Goal: Transaction & Acquisition: Purchase product/service

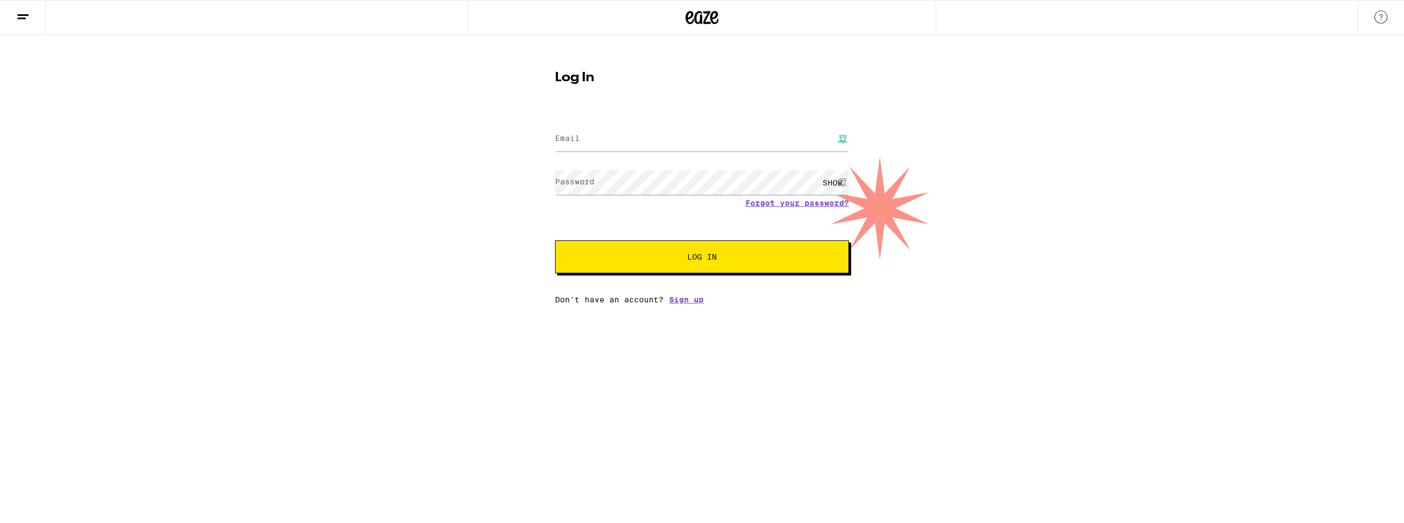
click at [620, 143] on input "Email" at bounding box center [702, 139] width 294 height 25
type input "[EMAIL_ADDRESS][DOMAIN_NAME]"
click at [701, 254] on span "Log In" at bounding box center [702, 257] width 30 height 8
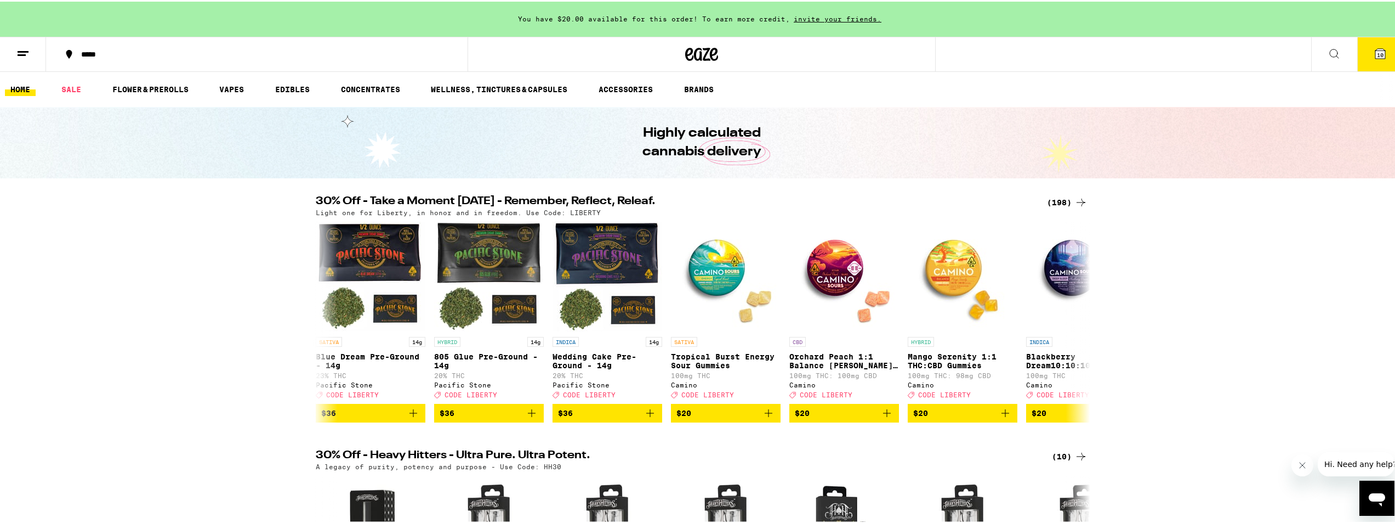
click at [1330, 48] on icon at bounding box center [1334, 52] width 13 height 13
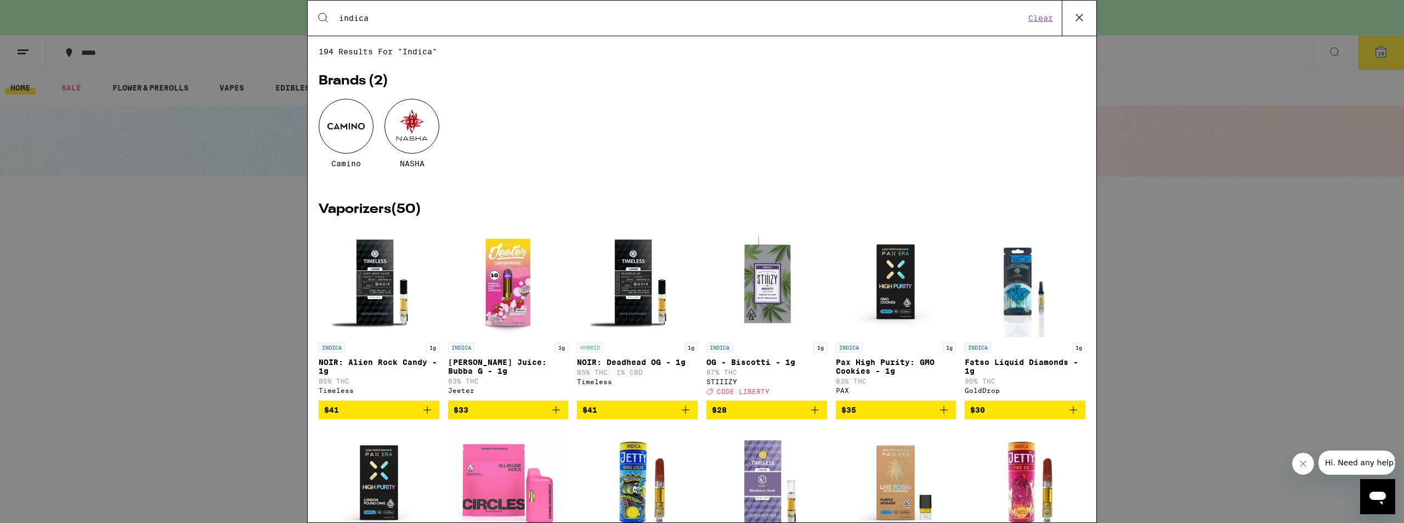
type input "indica"
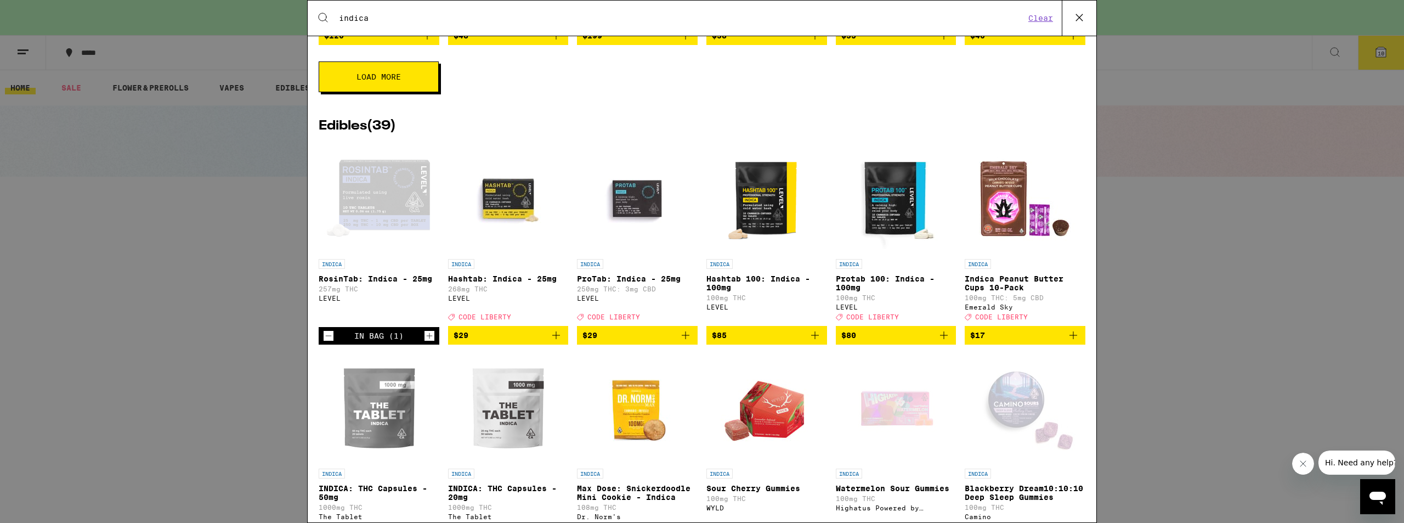
scroll to position [1590, 0]
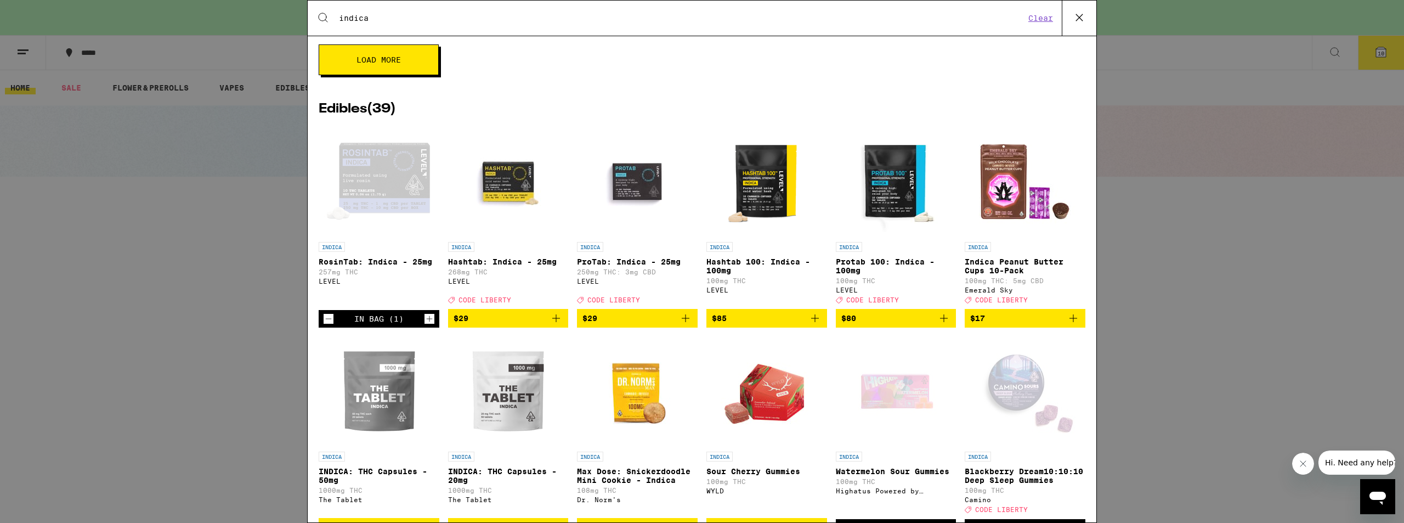
click at [629, 325] on span "$29" at bounding box center [637, 317] width 110 height 13
click at [521, 325] on span "$29" at bounding box center [508, 317] width 110 height 13
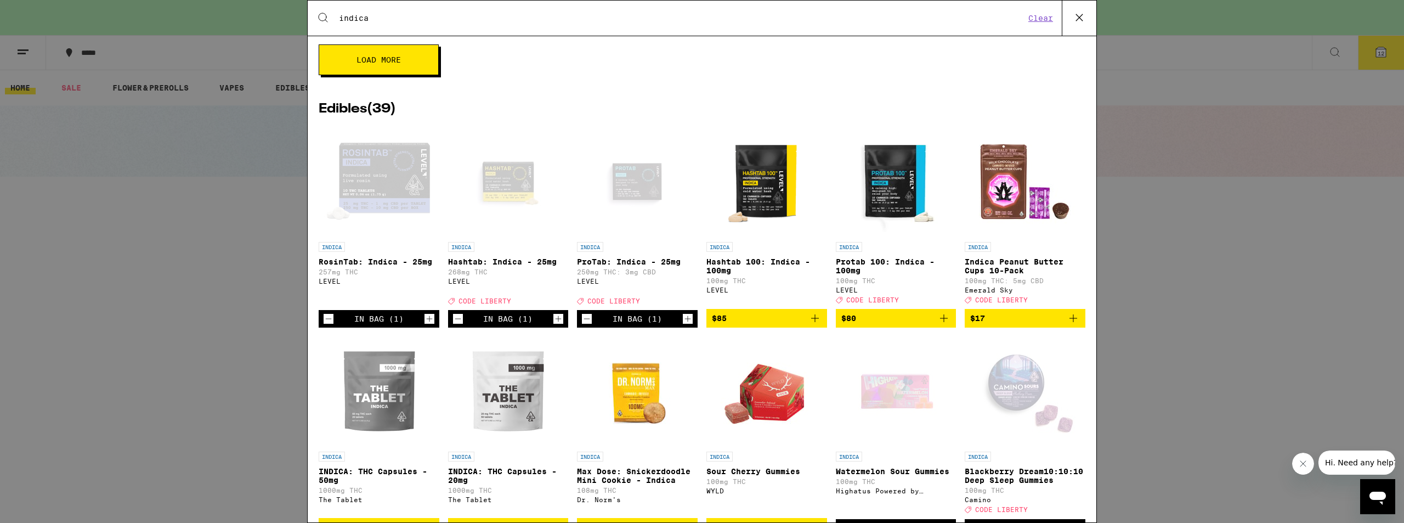
click at [756, 226] on img "Open page for Hashtab 100: Indica - 100mg from LEVEL" at bounding box center [767, 182] width 110 height 110
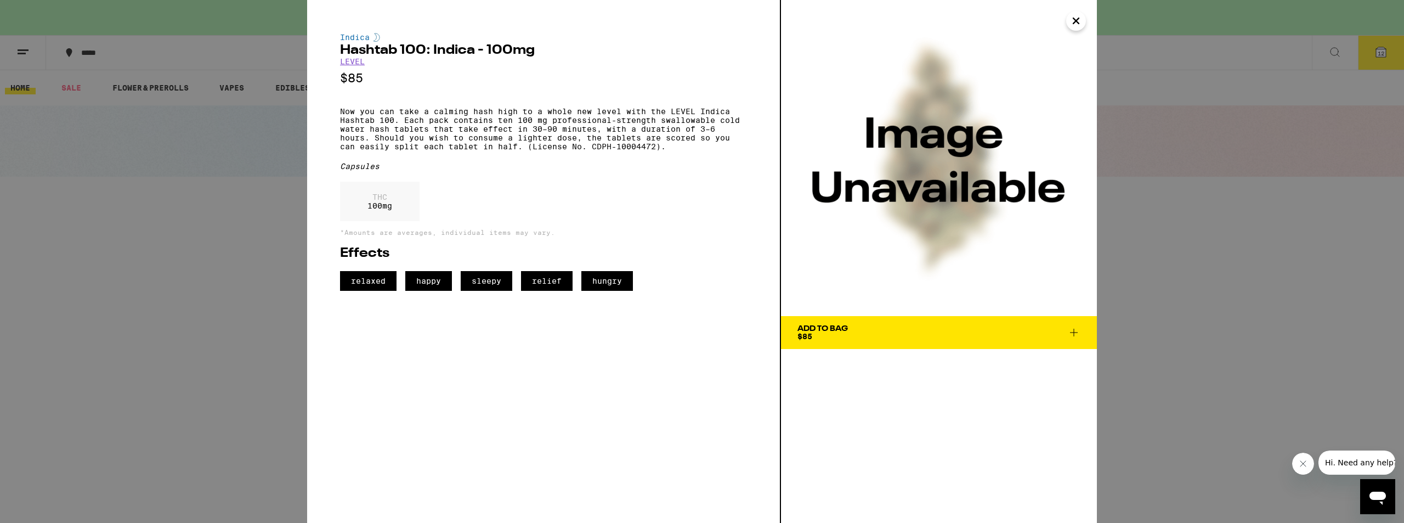
click at [1078, 21] on icon "Close" at bounding box center [1075, 21] width 13 height 16
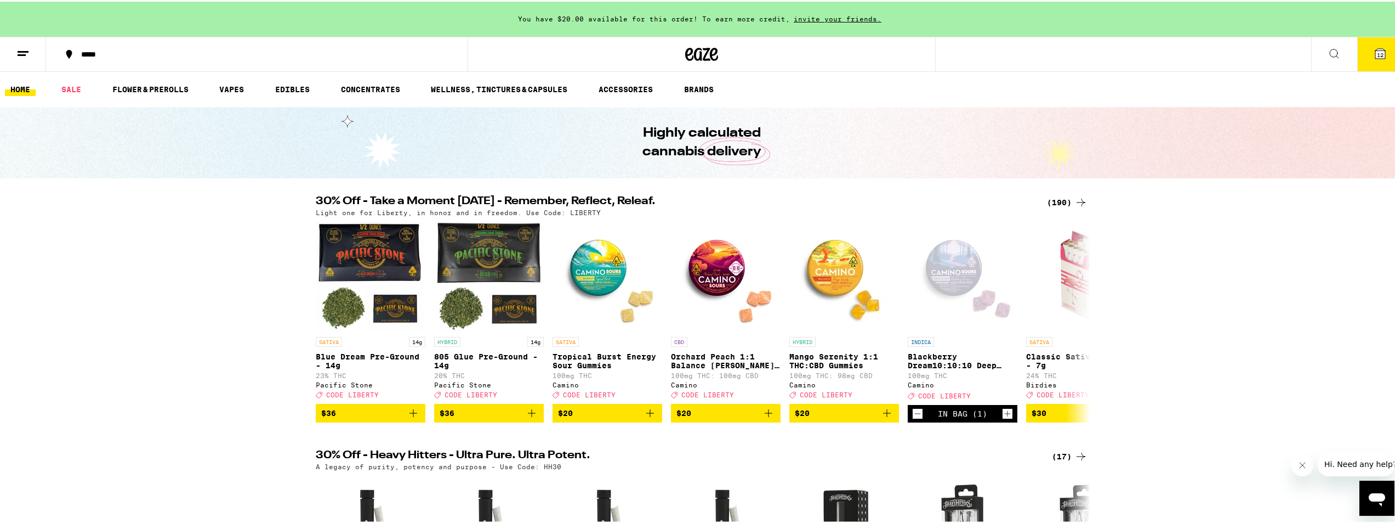
click at [1330, 54] on icon at bounding box center [1334, 52] width 9 height 9
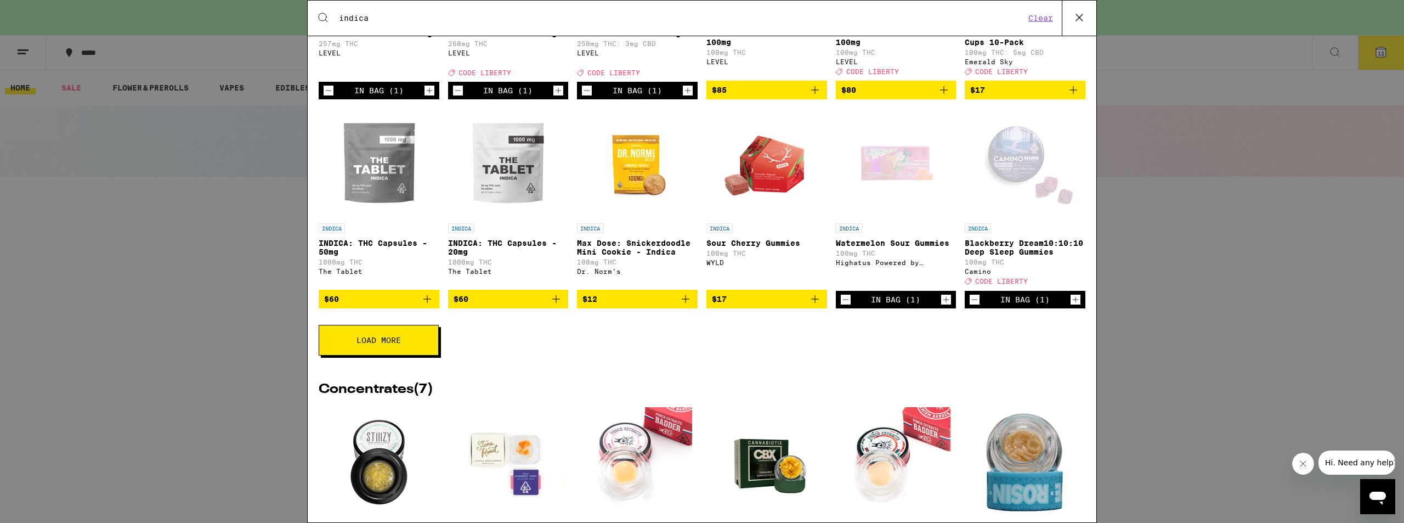
scroll to position [1864, 0]
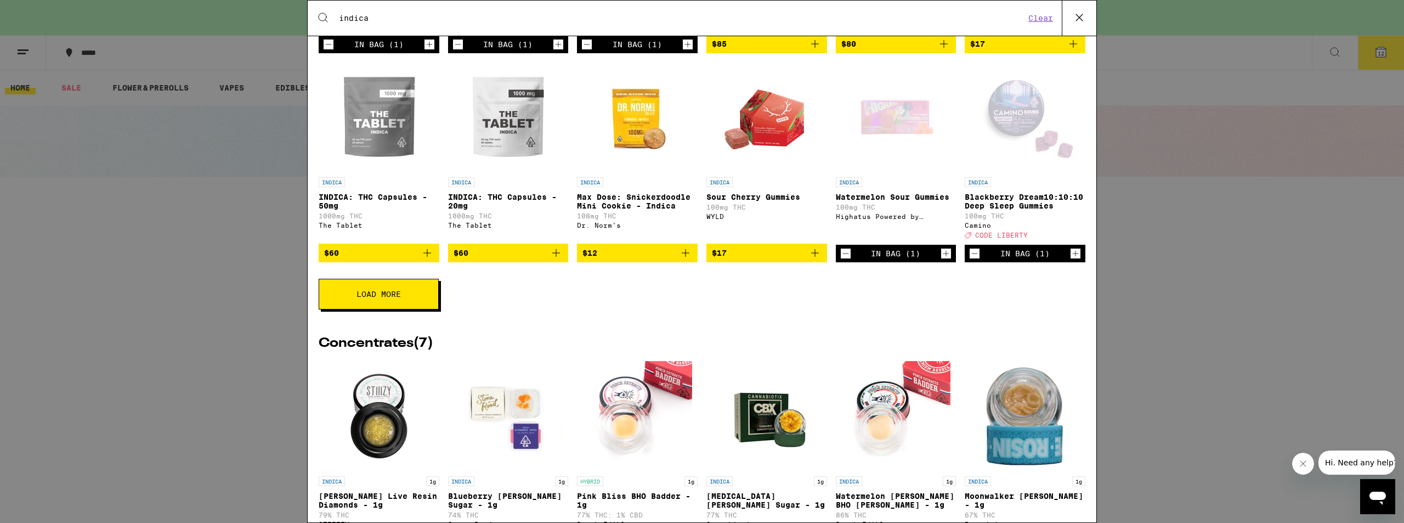
click at [381, 298] on span "Load More" at bounding box center [378, 294] width 44 height 8
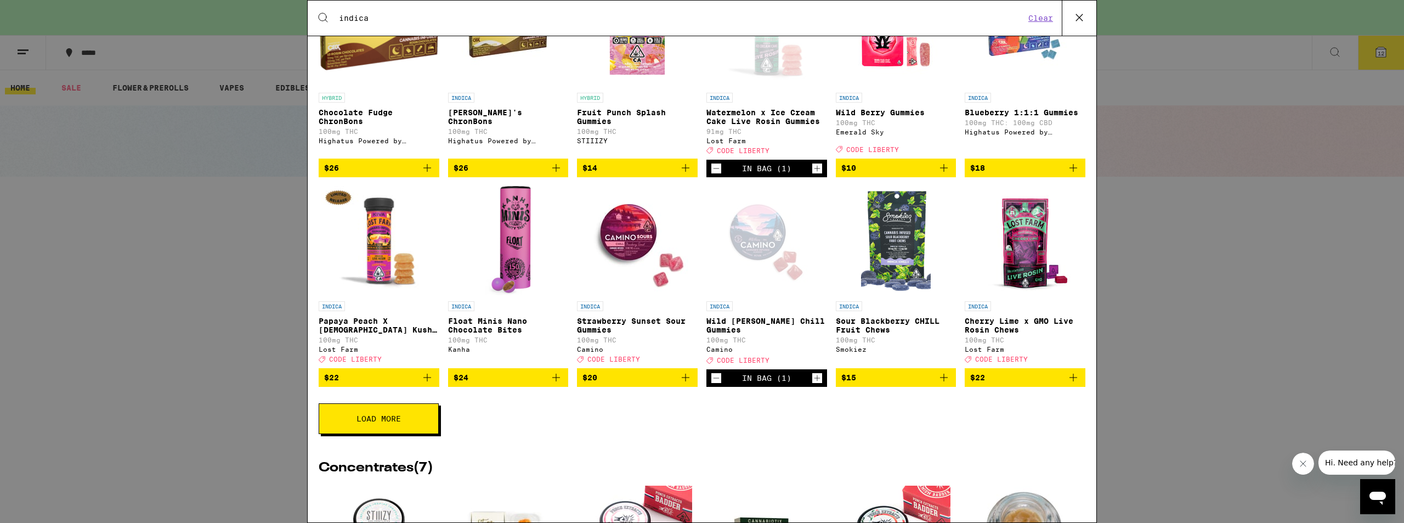
scroll to position [2138, 0]
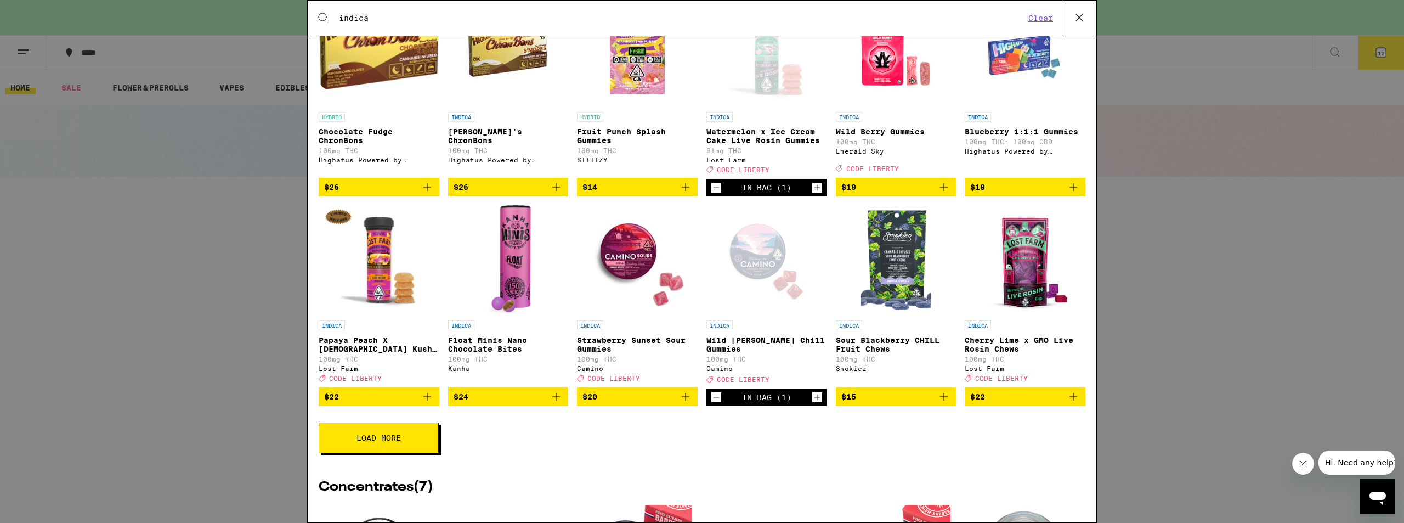
click at [872, 194] on span "$10" at bounding box center [896, 186] width 110 height 13
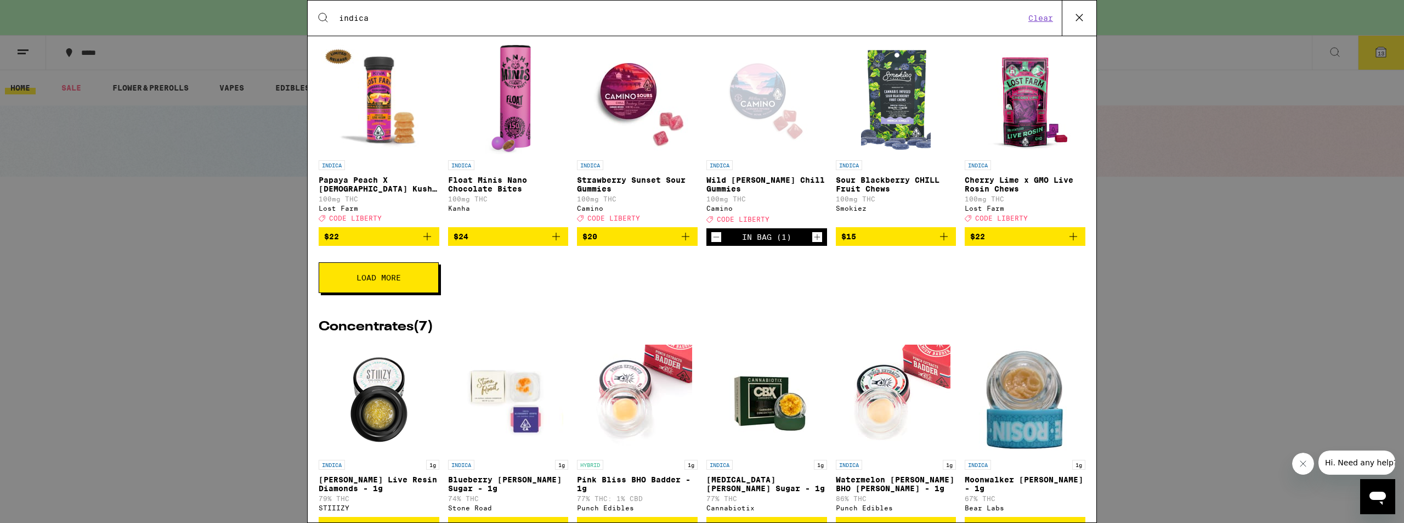
scroll to position [2303, 0]
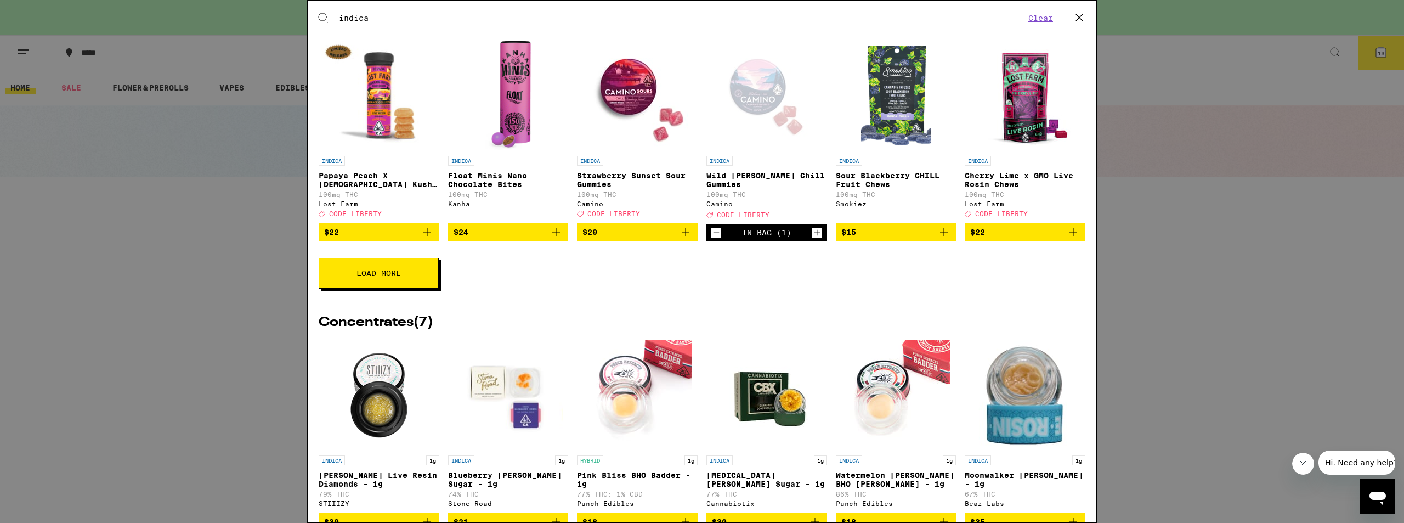
click at [1309, 463] on button "Close message from company" at bounding box center [1302, 463] width 22 height 22
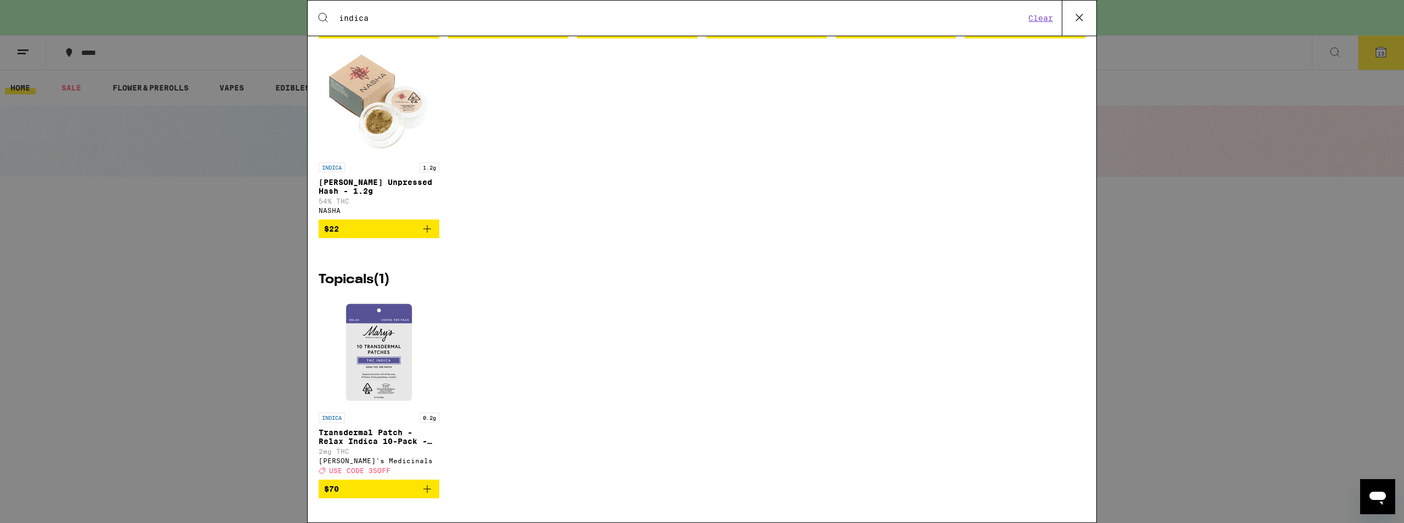
scroll to position [0, 0]
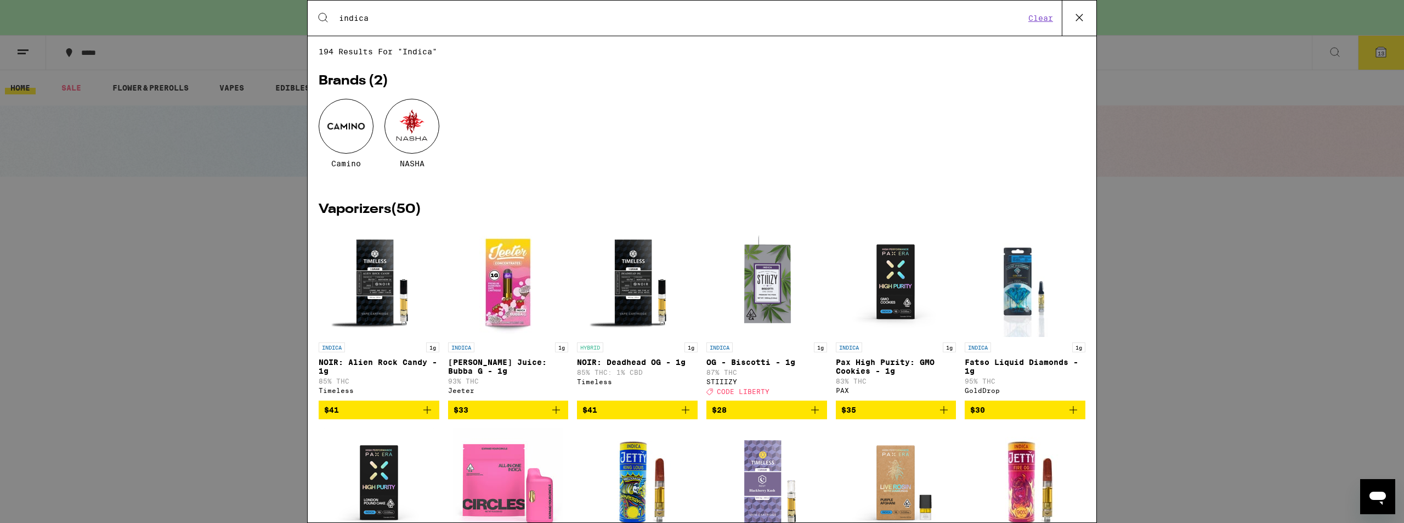
click at [1079, 14] on icon at bounding box center [1079, 17] width 16 height 16
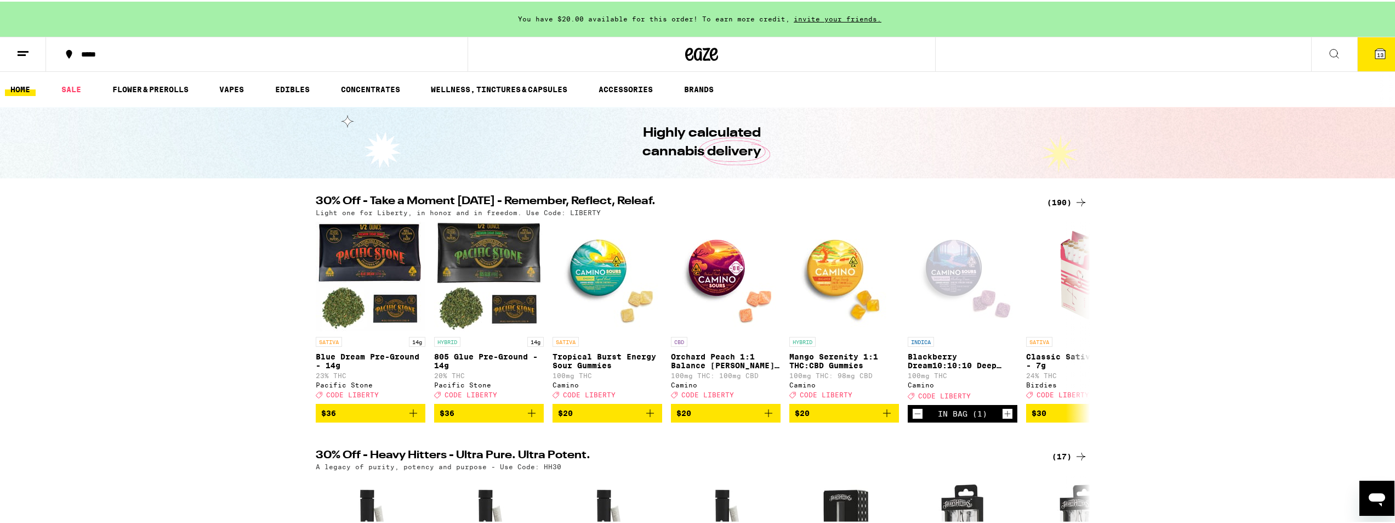
click at [1377, 50] on span "13" at bounding box center [1380, 53] width 7 height 7
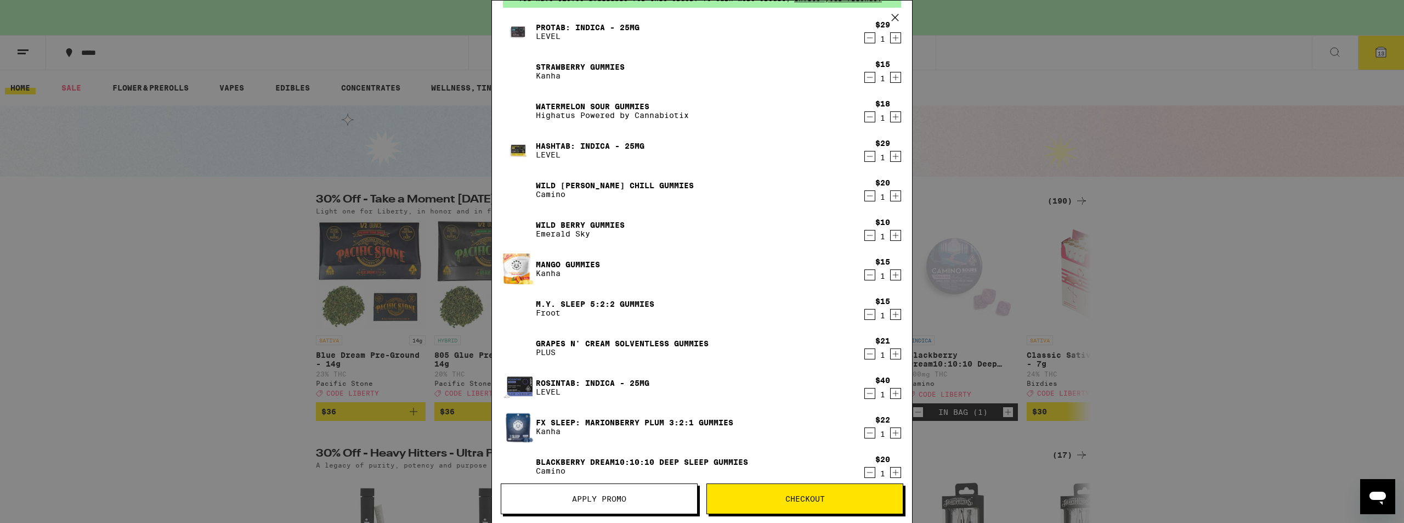
scroll to position [33, 0]
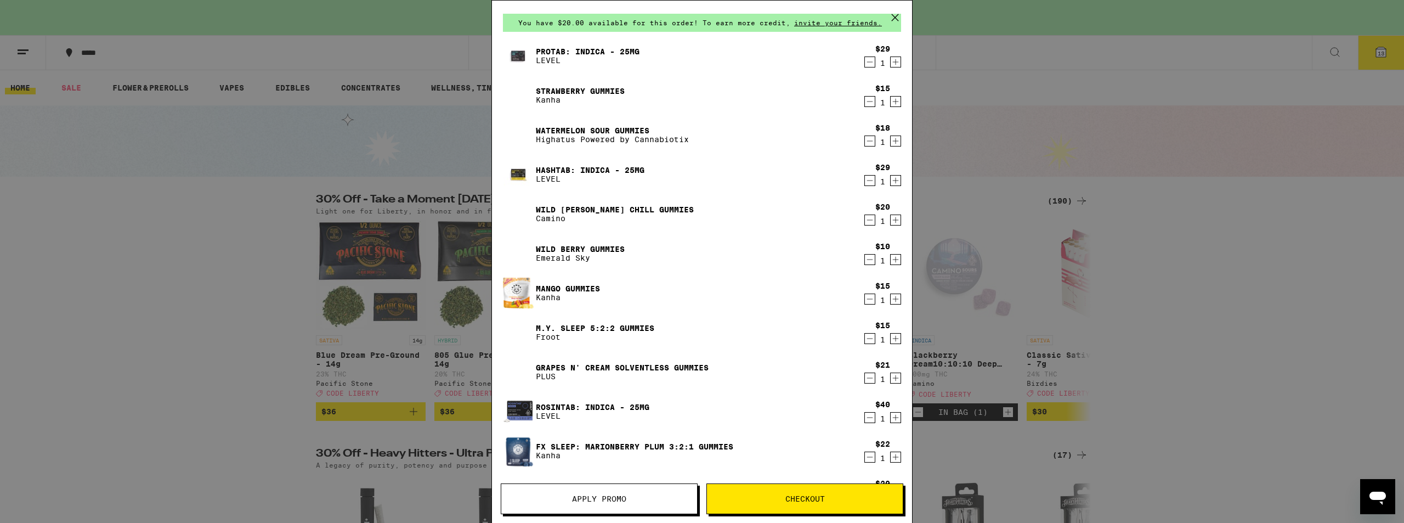
click at [867, 259] on icon "Decrement" at bounding box center [870, 259] width 6 height 0
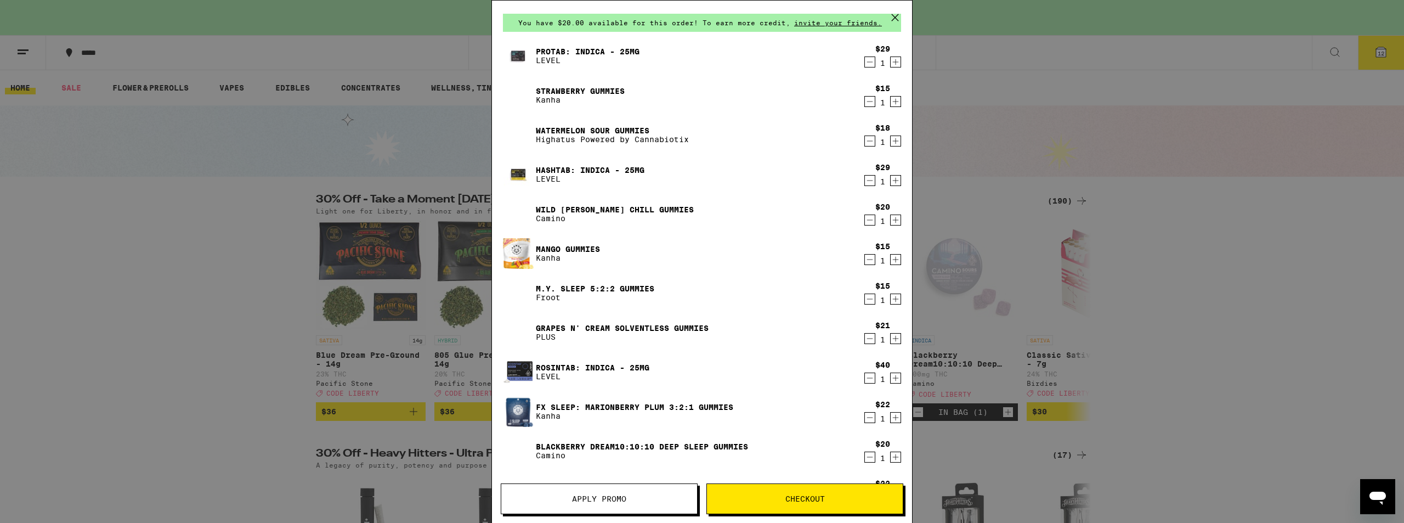
scroll to position [0, 0]
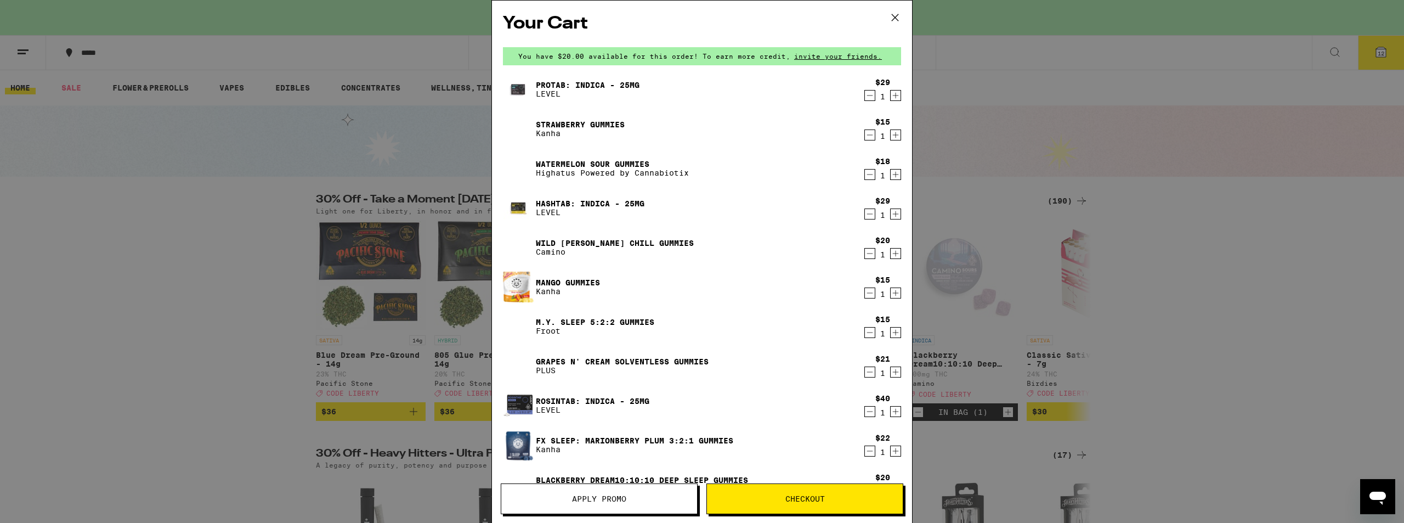
click at [865, 133] on icon "Decrement" at bounding box center [870, 134] width 10 height 13
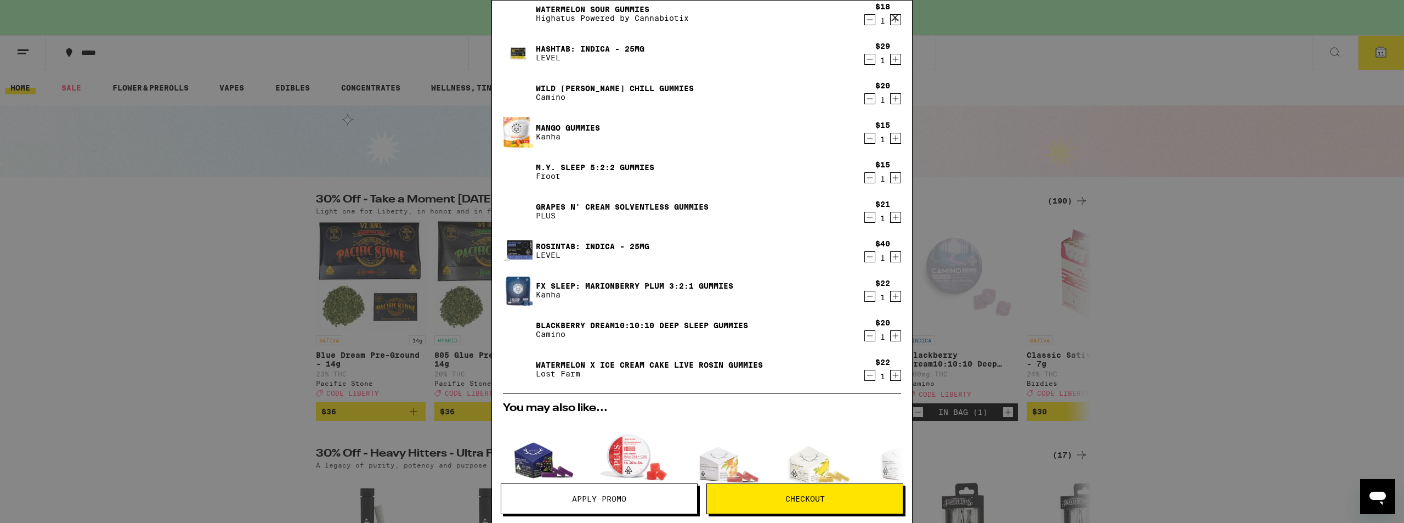
scroll to position [119, 0]
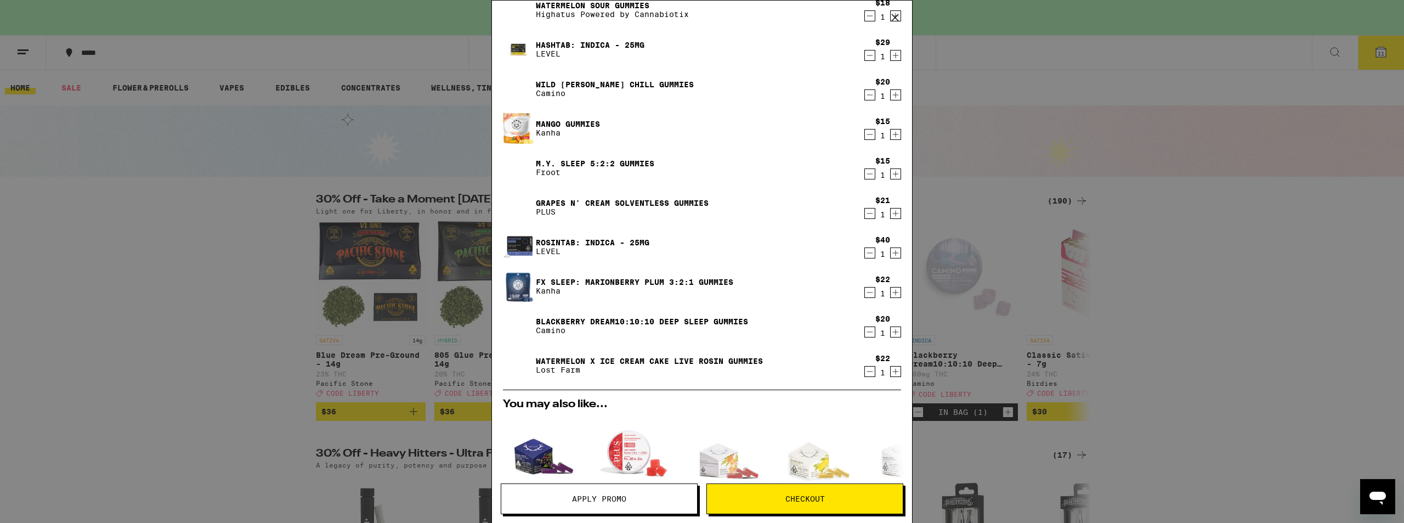
click at [865, 55] on icon "Decrement" at bounding box center [870, 55] width 10 height 13
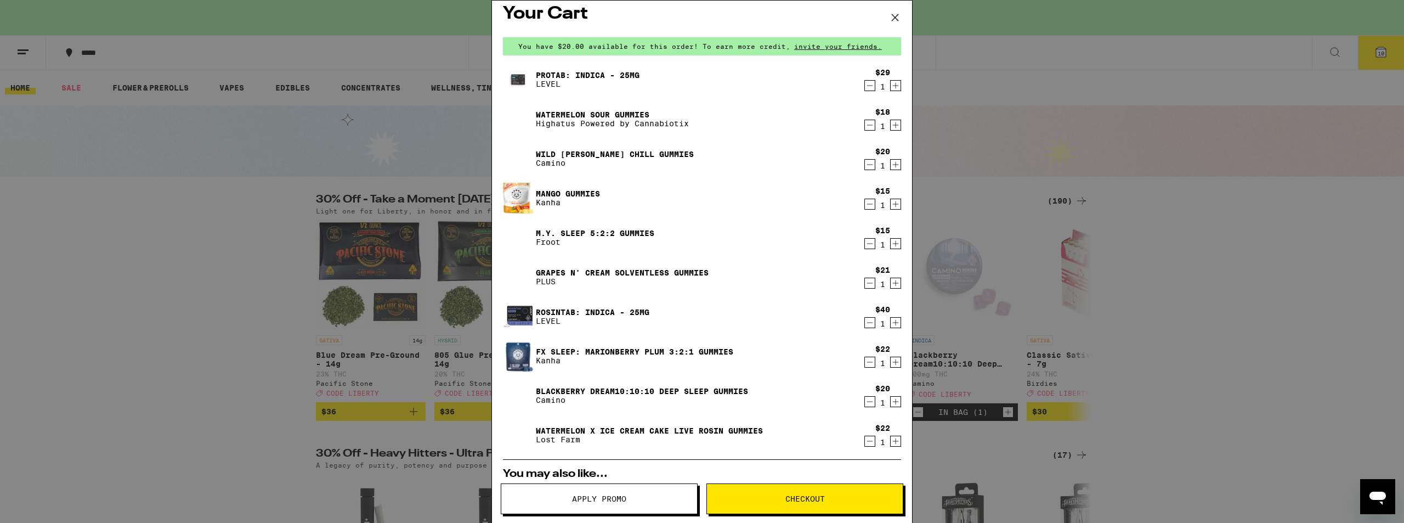
scroll to position [9, 0]
click at [865, 439] on icon "Decrement" at bounding box center [870, 441] width 10 height 13
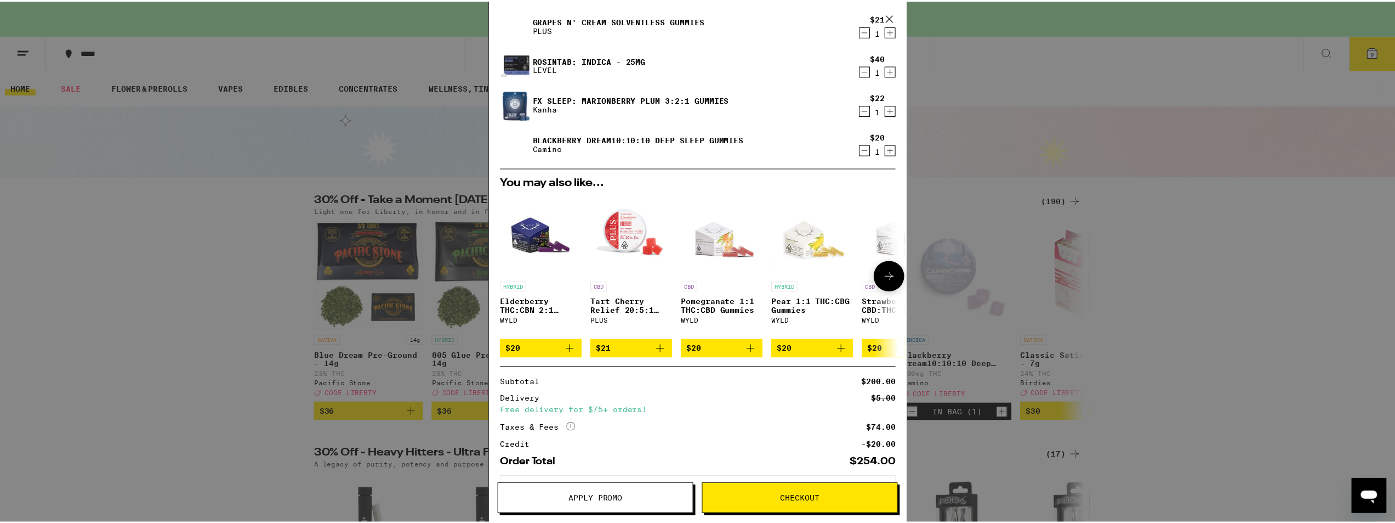
scroll to position [314, 0]
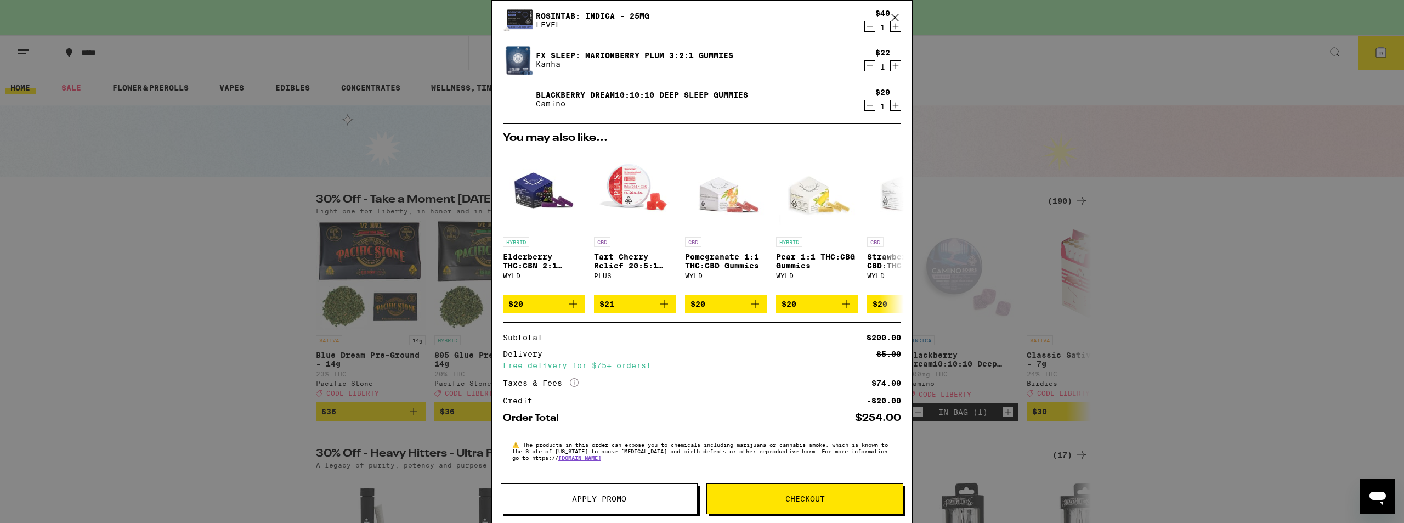
click at [795, 500] on span "Checkout" at bounding box center [804, 499] width 39 height 8
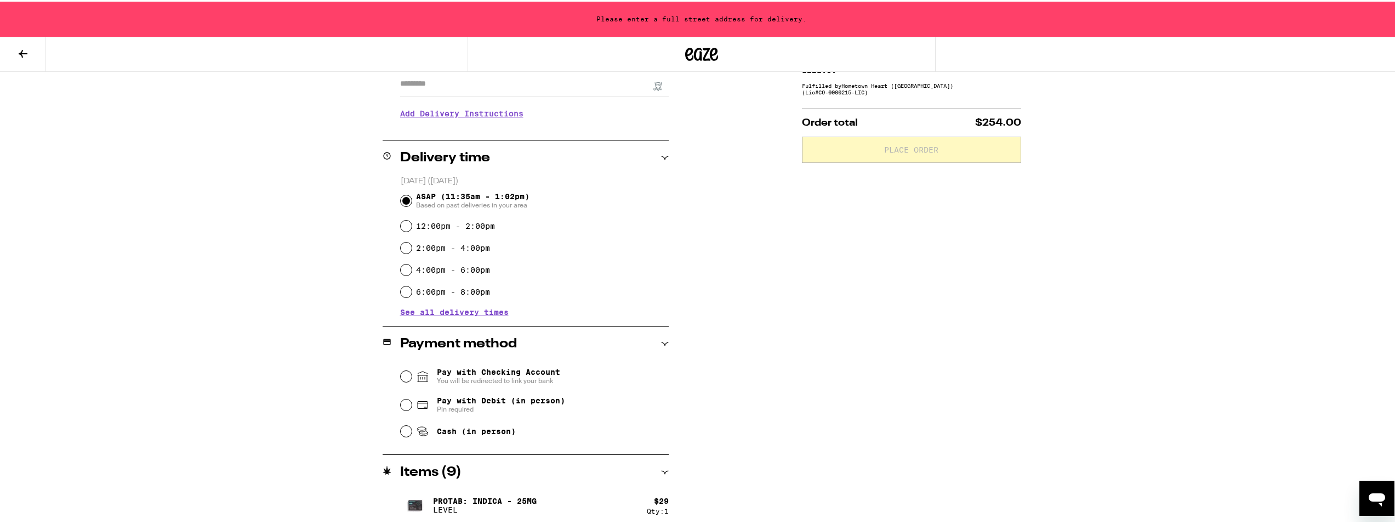
scroll to position [219, 0]
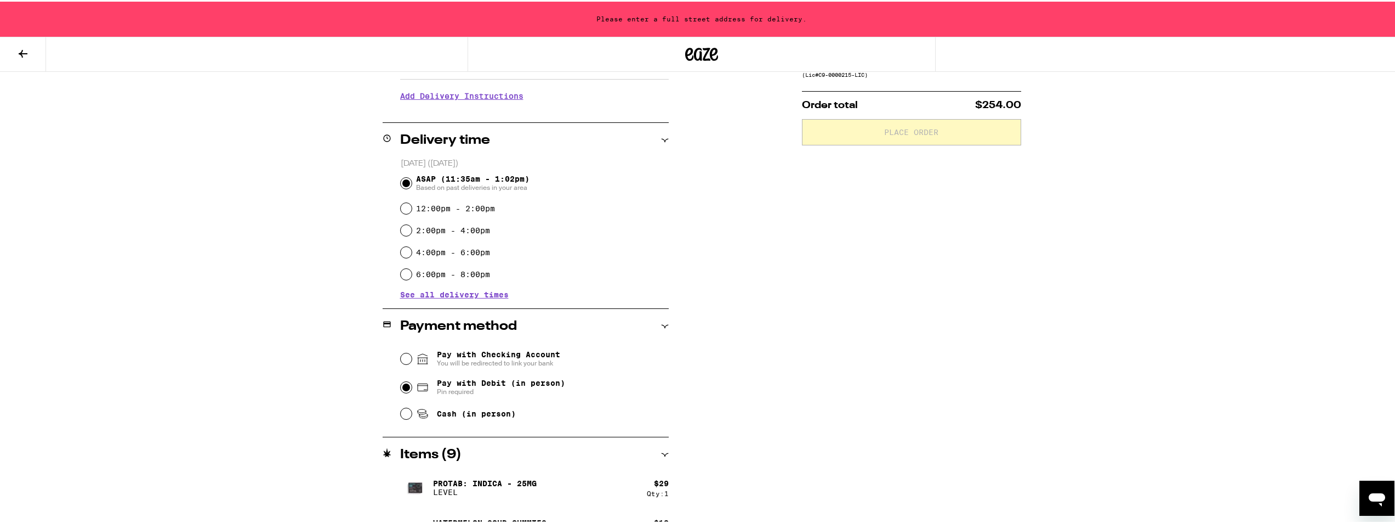
click at [402, 389] on input "Pay with Debit (in person) Pin required" at bounding box center [406, 385] width 11 height 11
radio input "true"
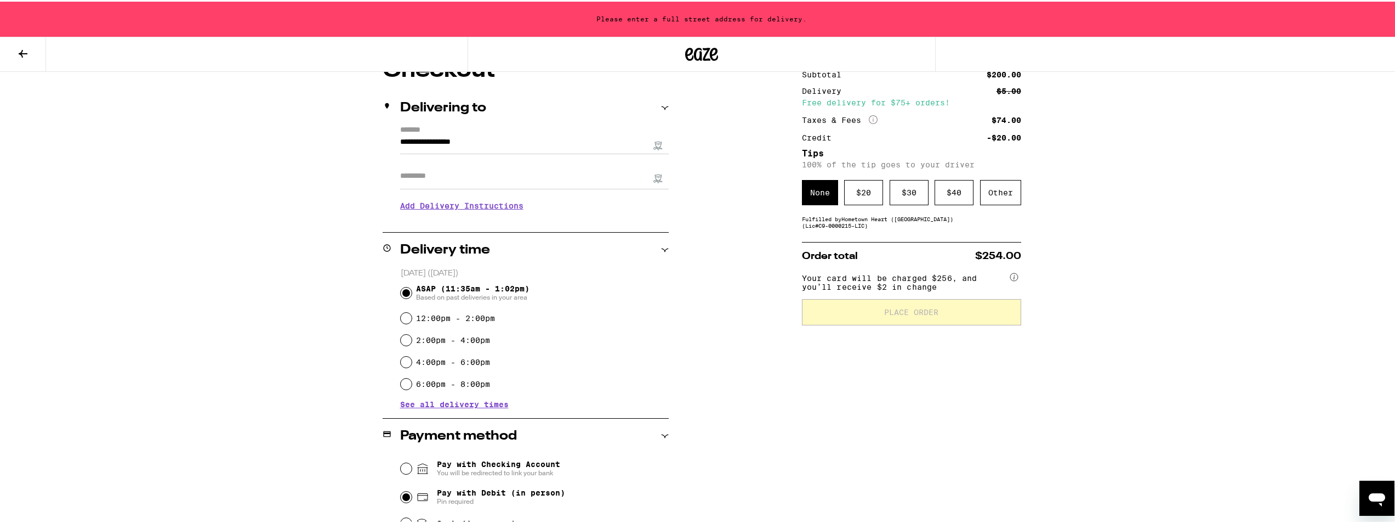
scroll to position [0, 0]
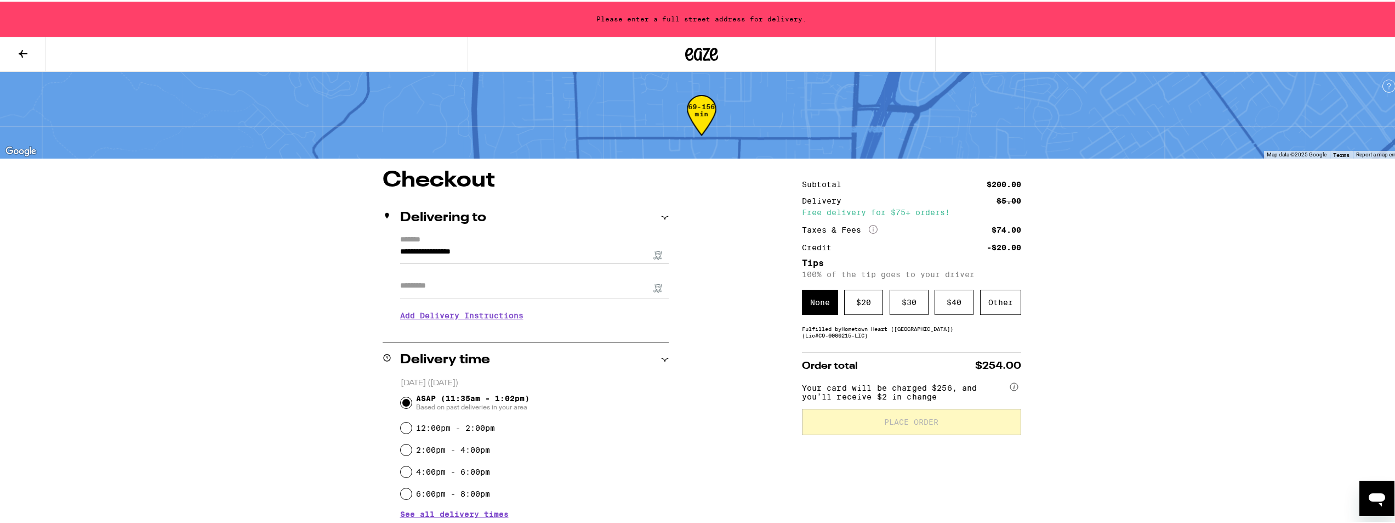
click at [662, 214] on icon at bounding box center [665, 216] width 8 height 8
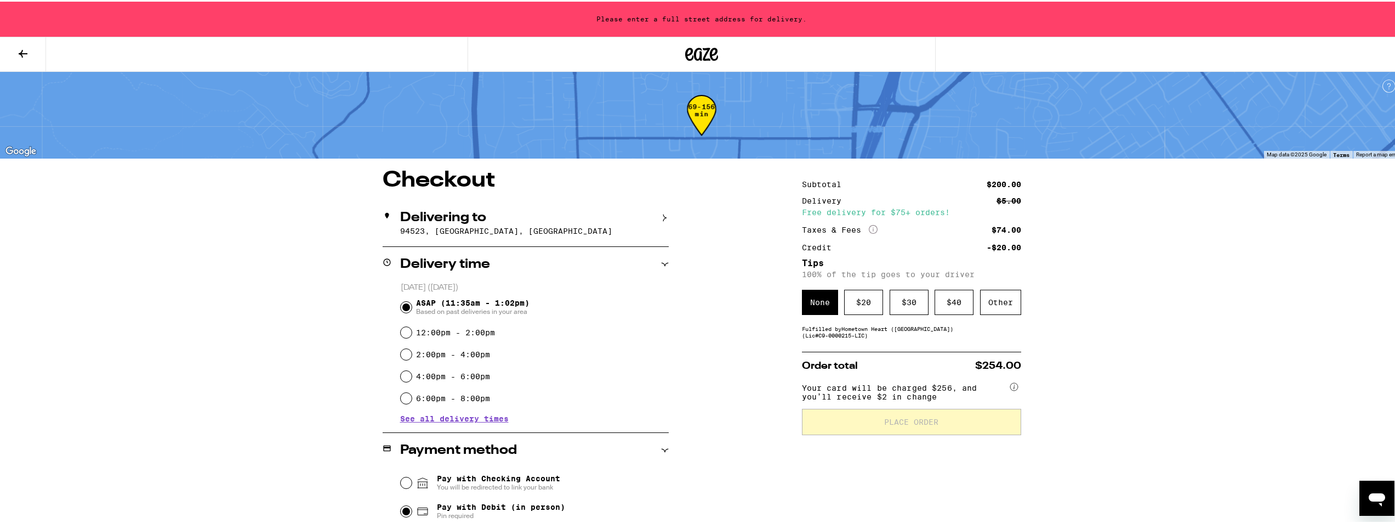
click at [662, 214] on icon at bounding box center [665, 216] width 8 height 8
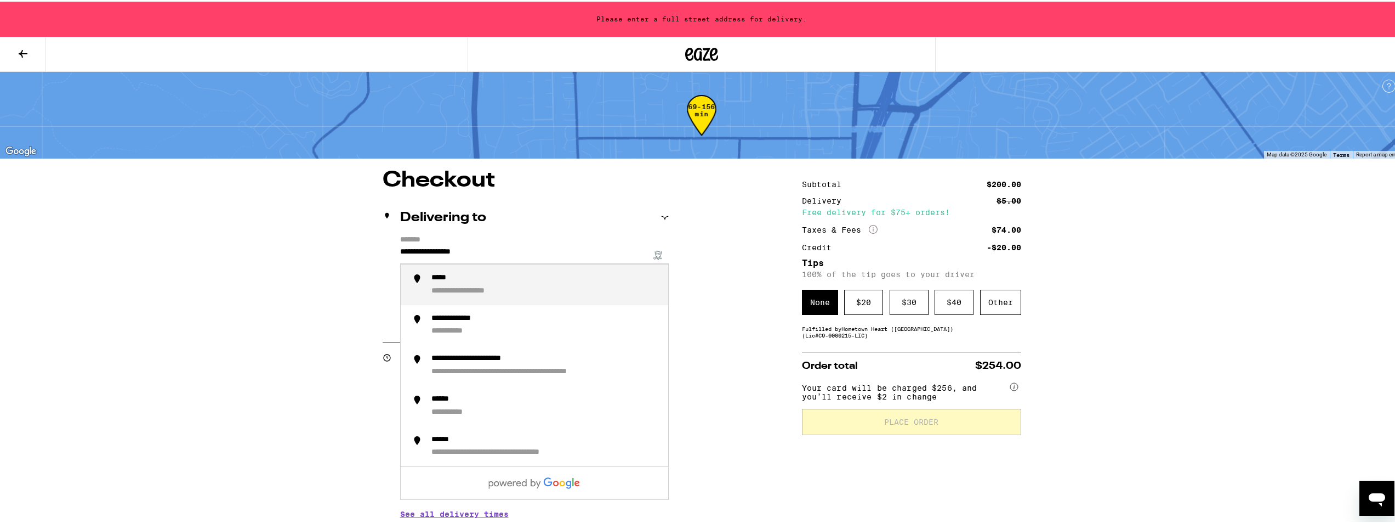
drag, startPoint x: 493, startPoint y: 249, endPoint x: 366, endPoint y: 245, distance: 126.7
click at [528, 282] on div "**********" at bounding box center [546, 282] width 228 height 23
type input "**********"
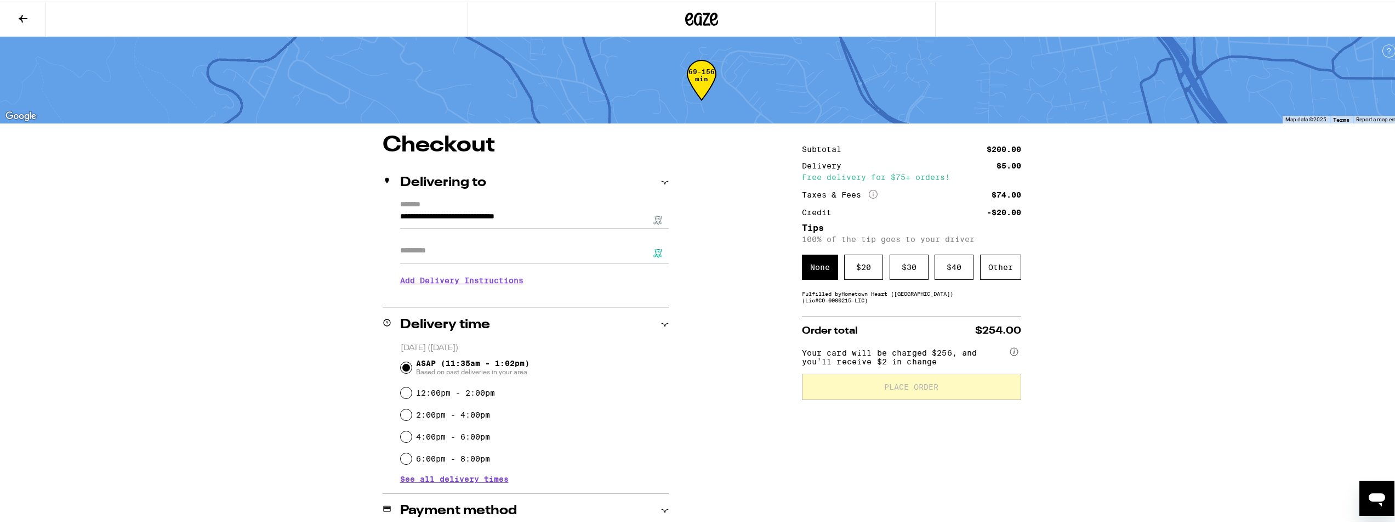
click at [469, 246] on input "Apt/Suite" at bounding box center [534, 249] width 269 height 26
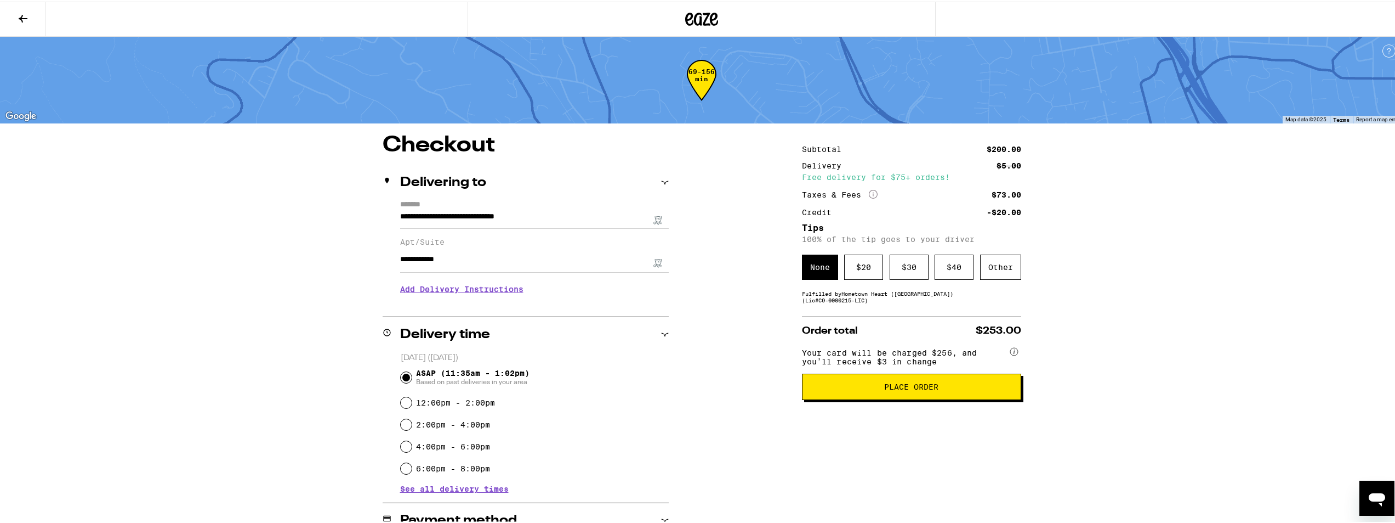
type input "**********"
click at [456, 292] on h3 "Add Delivery Instructions" at bounding box center [534, 287] width 269 height 25
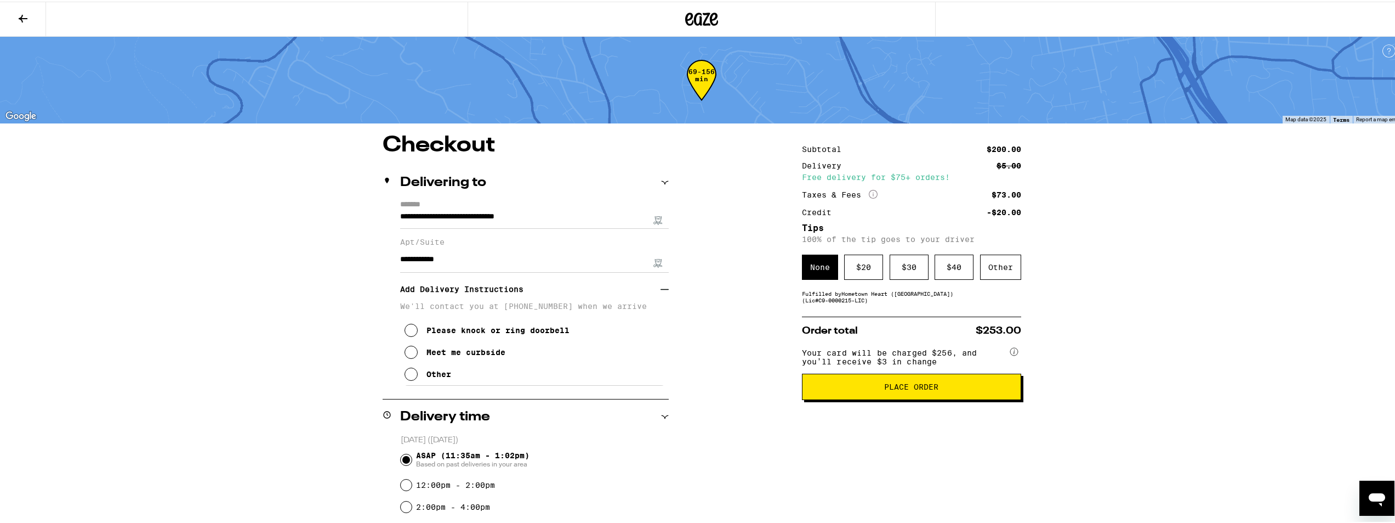
click at [405, 378] on icon at bounding box center [411, 372] width 13 height 13
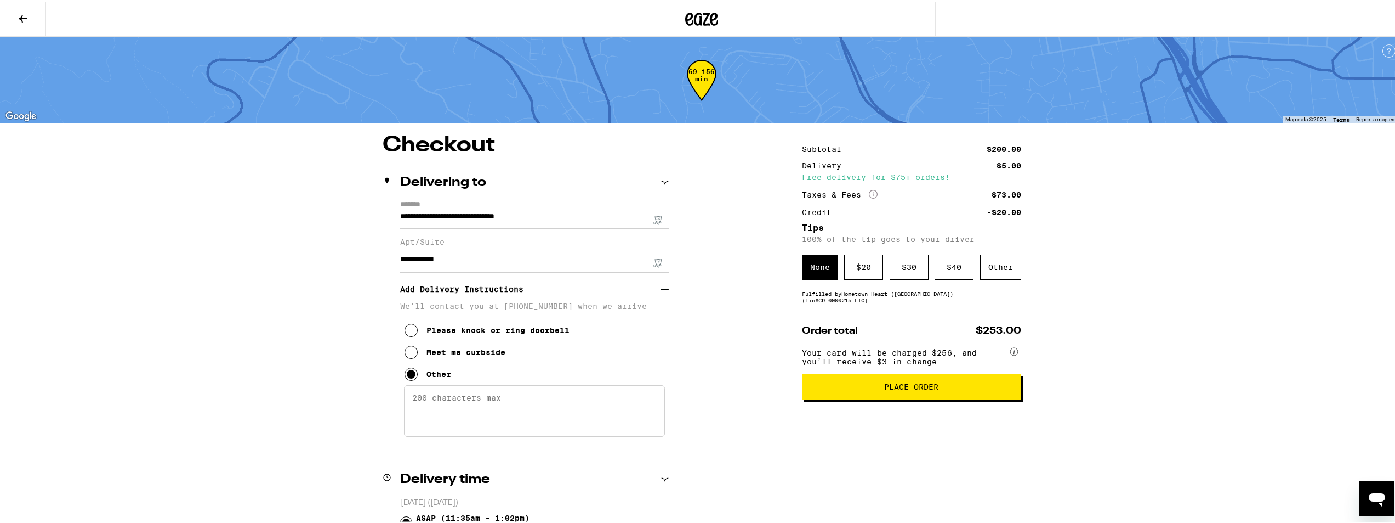
click at [428, 399] on textarea "Enter any other delivery instructions you want driver to know" at bounding box center [534, 409] width 261 height 52
type textarea "Text or call me at [PHONE_NUMBER] when you're outside my building and I'll come…"
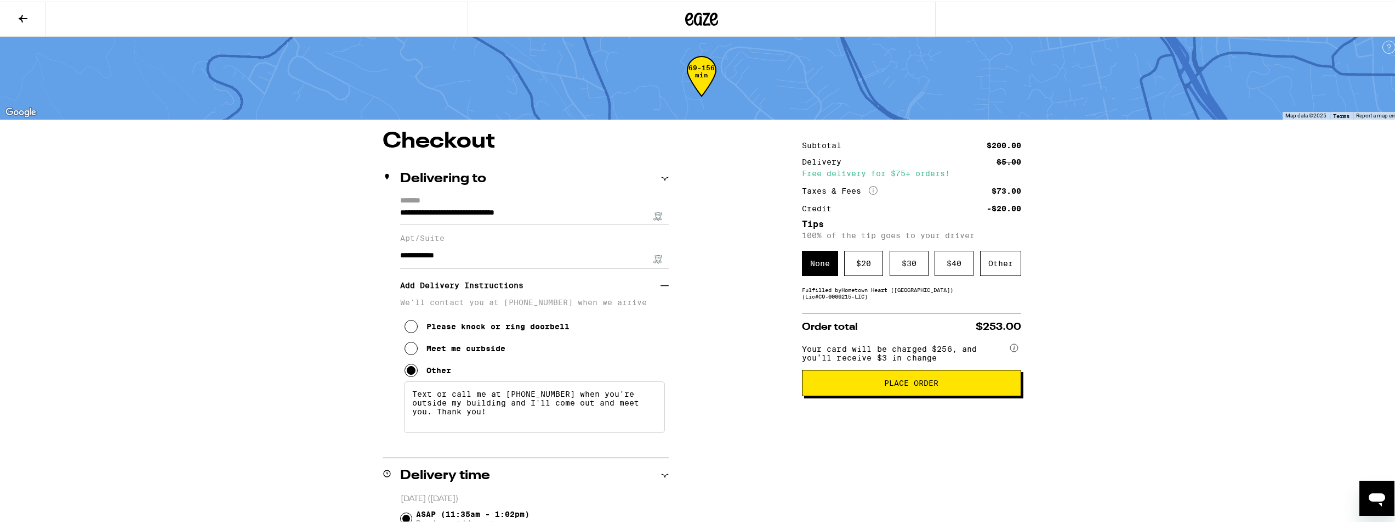
click at [907, 385] on span "Place Order" at bounding box center [911, 381] width 54 height 8
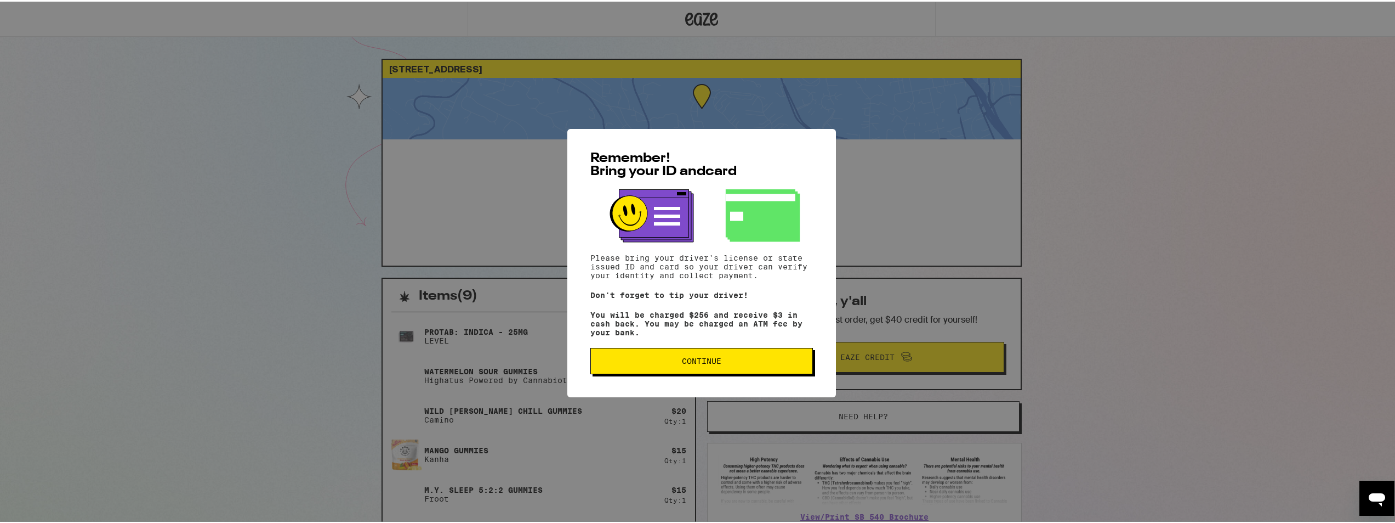
click at [694, 359] on span "Continue" at bounding box center [701, 359] width 39 height 8
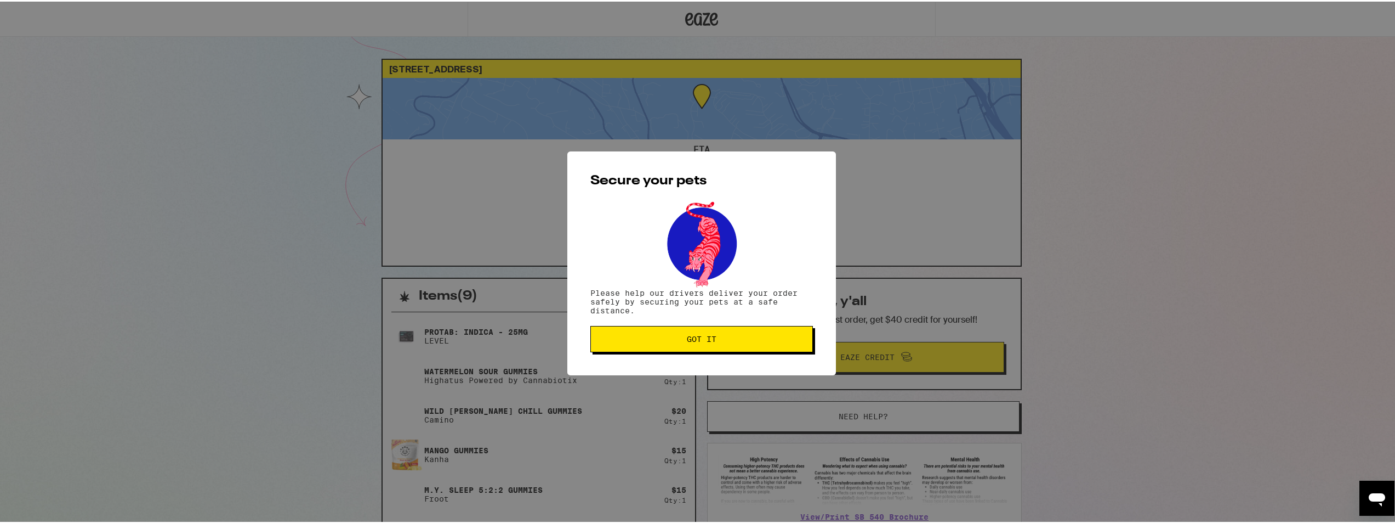
click at [699, 338] on span "Got it" at bounding box center [702, 337] width 30 height 8
